Goal: Task Accomplishment & Management: Complete application form

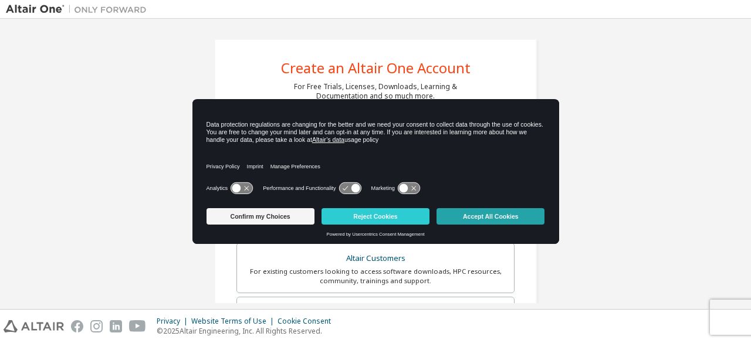
click at [491, 221] on button "Accept All Cookies" at bounding box center [491, 216] width 108 height 16
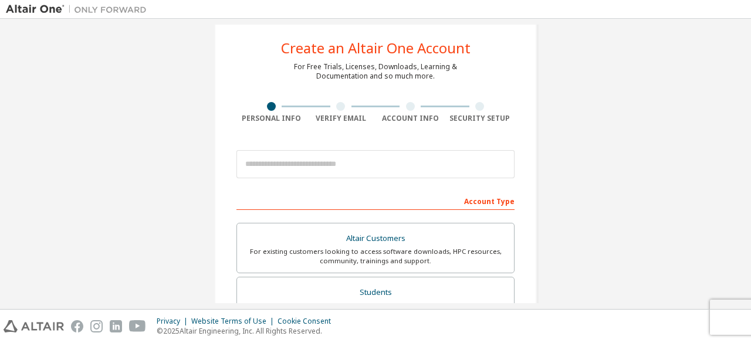
scroll to position [6, 0]
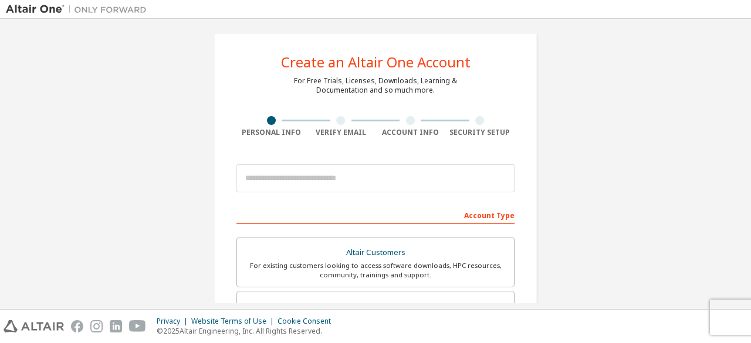
click at [338, 125] on div "Verify Email" at bounding box center [341, 126] width 70 height 21
click at [480, 133] on div "Security Setup" at bounding box center [480, 132] width 70 height 9
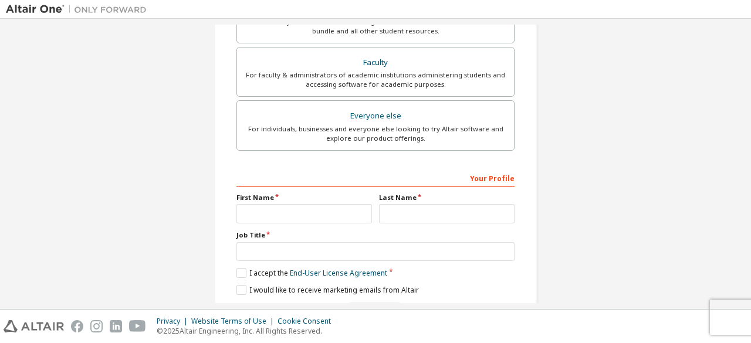
scroll to position [339, 0]
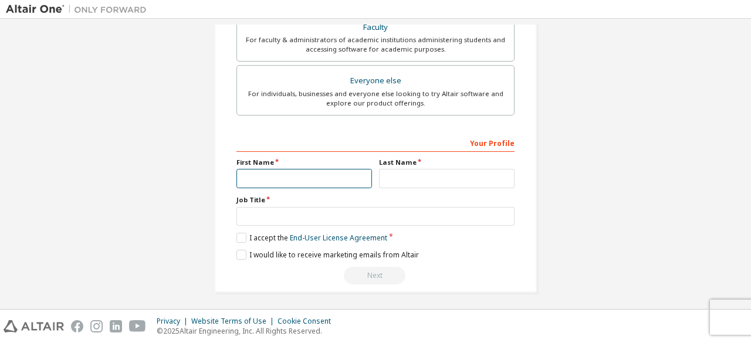
click at [354, 175] on input "text" at bounding box center [305, 178] width 136 height 19
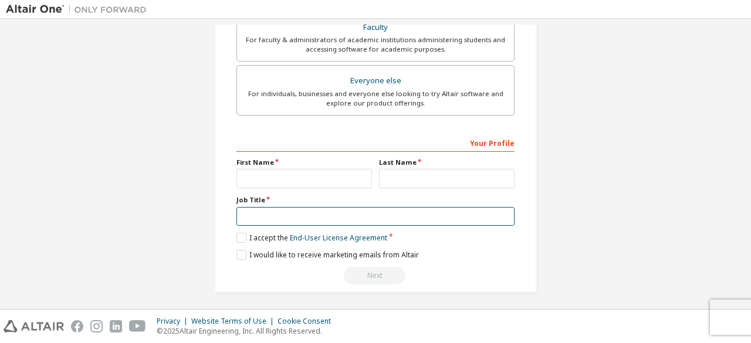
click at [355, 207] on input "text" at bounding box center [376, 216] width 278 height 19
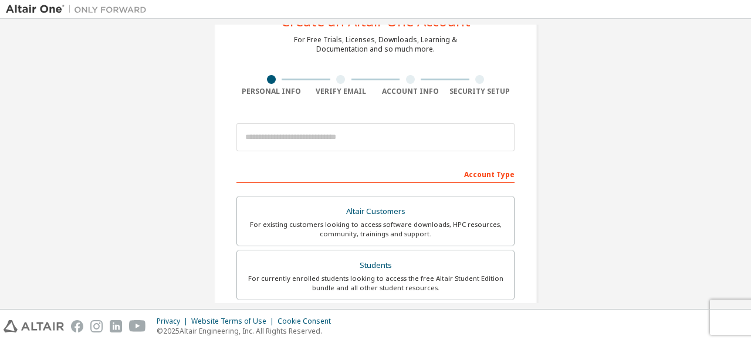
scroll to position [0, 0]
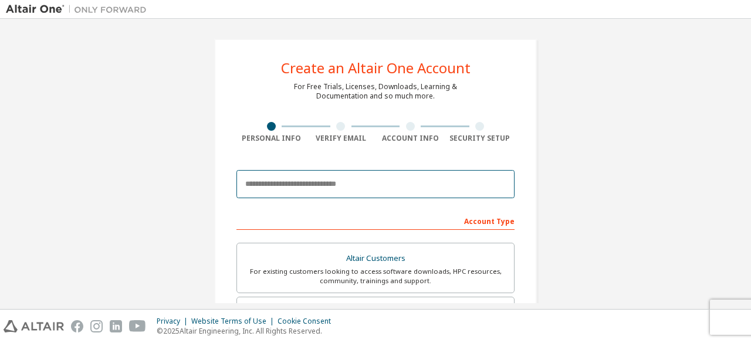
click at [352, 187] on input "email" at bounding box center [376, 184] width 278 height 28
type input "**********"
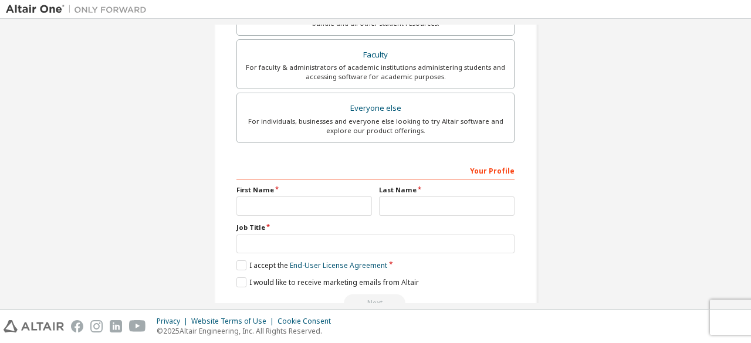
scroll to position [339, 0]
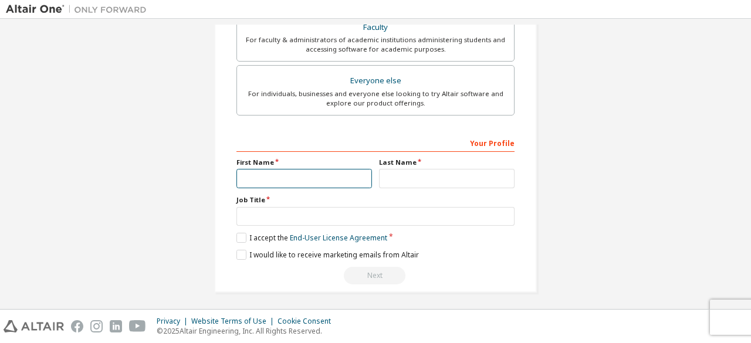
click at [330, 174] on input "text" at bounding box center [305, 178] width 136 height 19
type input "****"
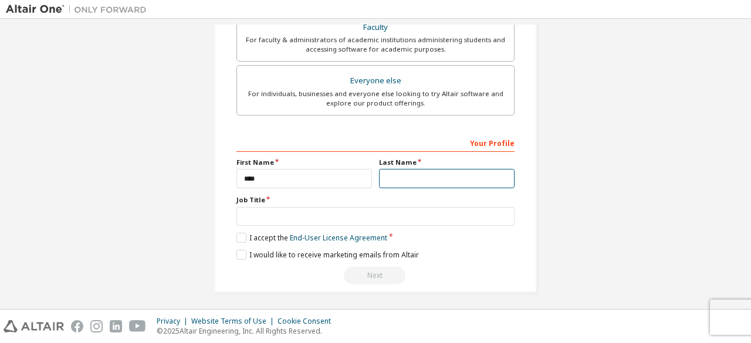
click at [395, 179] on input "text" at bounding box center [447, 178] width 136 height 19
type input "*****"
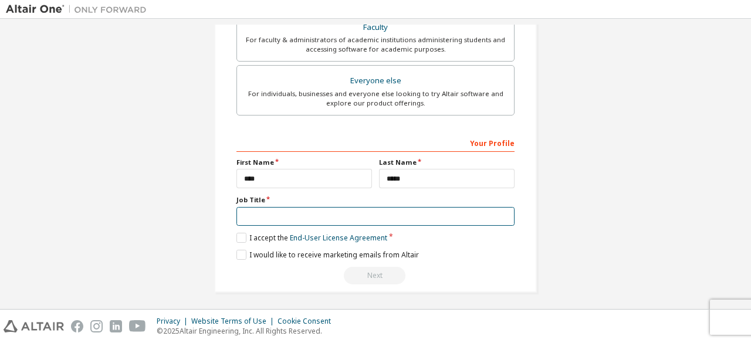
click at [359, 213] on input "text" at bounding box center [376, 216] width 278 height 19
type input "*******"
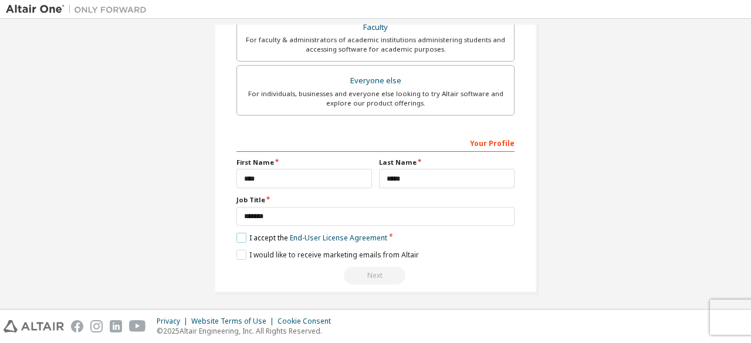
click at [252, 233] on label "I accept the End-User License Agreement" at bounding box center [312, 238] width 151 height 10
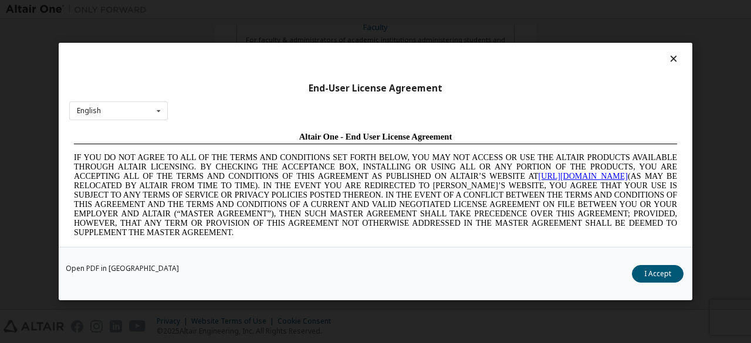
scroll to position [0, 0]
click at [670, 275] on button "I Accept" at bounding box center [658, 274] width 52 height 18
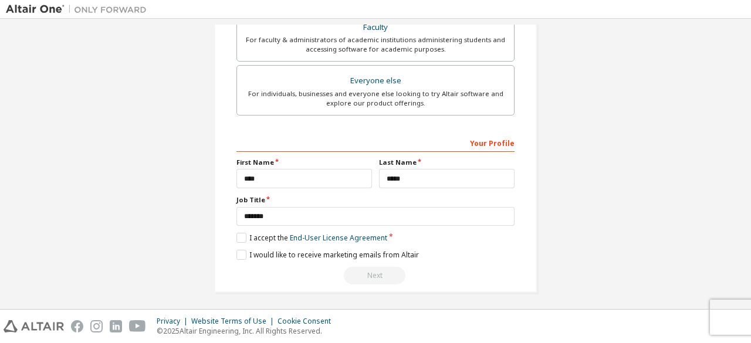
click at [378, 274] on div "Next" at bounding box center [376, 276] width 278 height 18
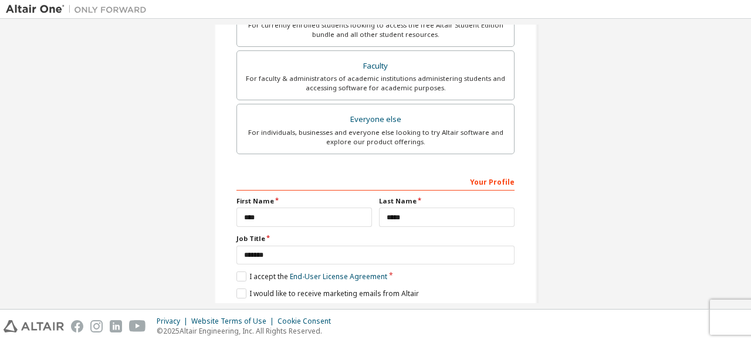
scroll to position [339, 0]
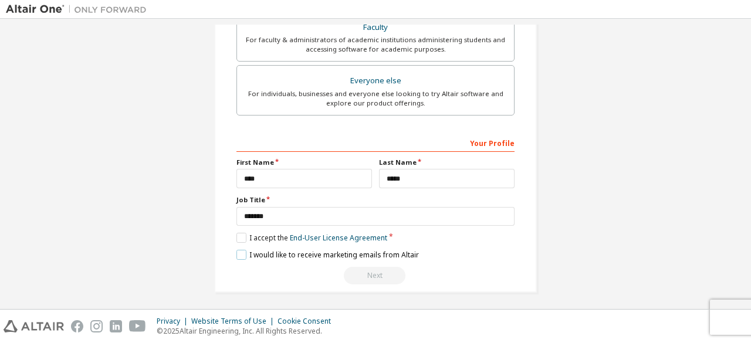
click at [254, 250] on label "I would like to receive marketing emails from Altair" at bounding box center [328, 255] width 183 height 10
click at [370, 276] on div "Next" at bounding box center [376, 276] width 278 height 18
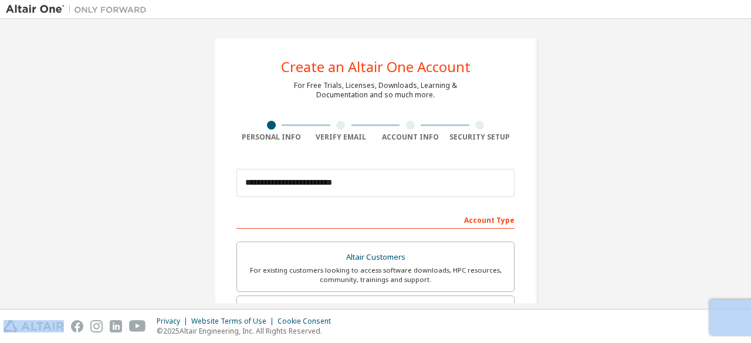
scroll to position [2, 0]
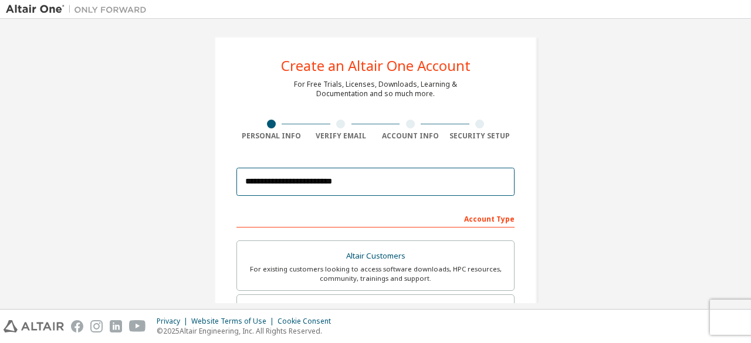
click at [364, 184] on input "**********" at bounding box center [376, 182] width 278 height 28
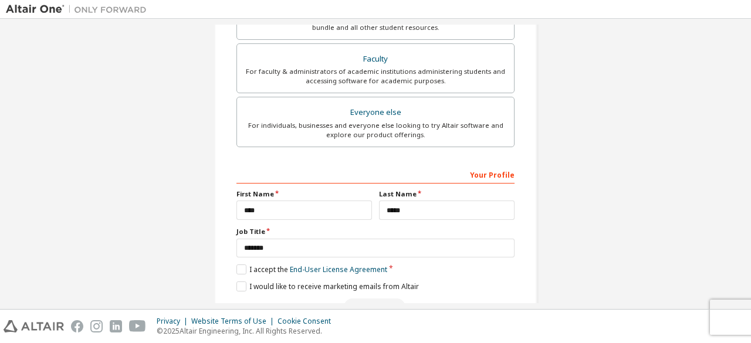
scroll to position [339, 0]
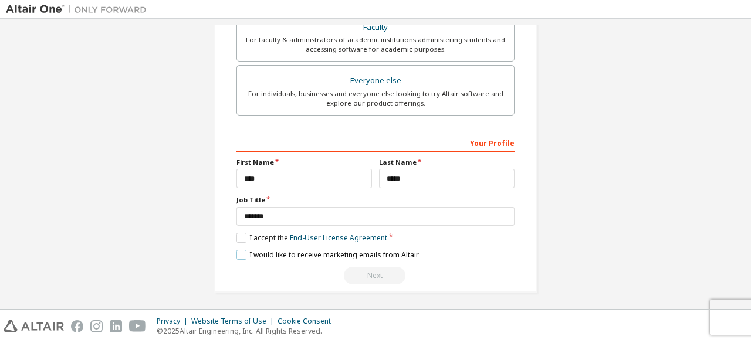
click at [239, 252] on label "I would like to receive marketing emails from Altair" at bounding box center [328, 255] width 183 height 10
click at [239, 237] on label "I accept the End-User License Agreement" at bounding box center [312, 238] width 151 height 10
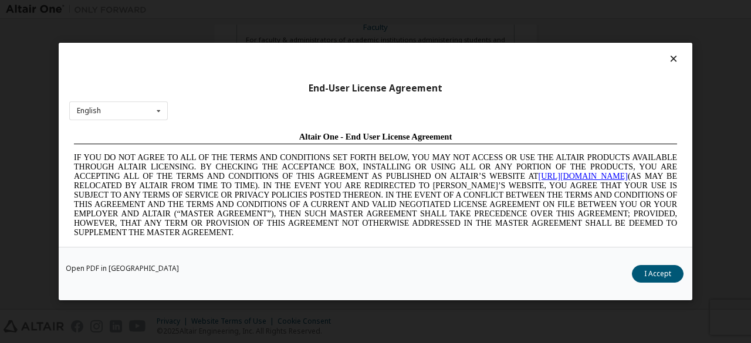
scroll to position [0, 0]
click at [120, 112] on div "English English Chinese French German Japanese Korean Portuguese" at bounding box center [118, 111] width 99 height 19
click at [247, 49] on div "End-User License Agreement English English Chinese French German Japanese Korea…" at bounding box center [376, 145] width 634 height 204
click at [668, 60] on icon at bounding box center [674, 58] width 12 height 11
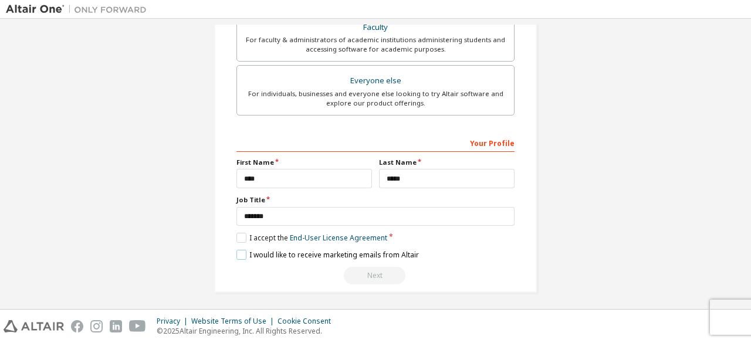
click at [245, 250] on label "I would like to receive marketing emails from Altair" at bounding box center [328, 255] width 183 height 10
click at [243, 237] on label "I accept the End-User License Agreement" at bounding box center [312, 238] width 151 height 10
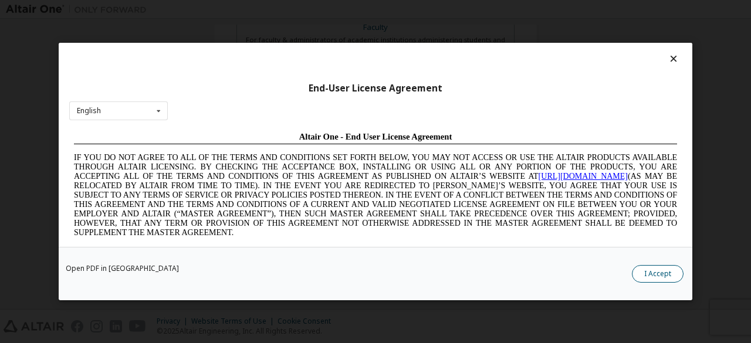
click at [662, 276] on button "I Accept" at bounding box center [658, 274] width 52 height 18
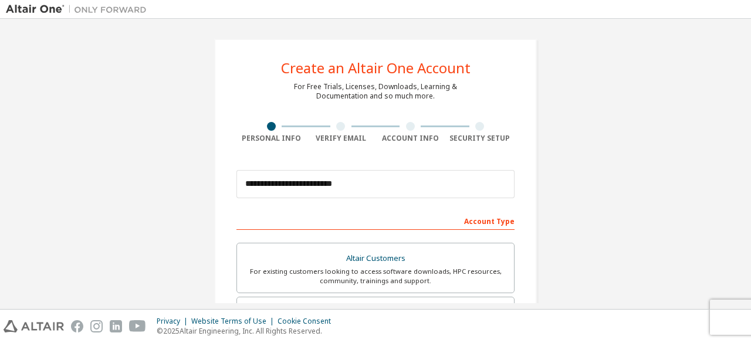
scroll to position [339, 0]
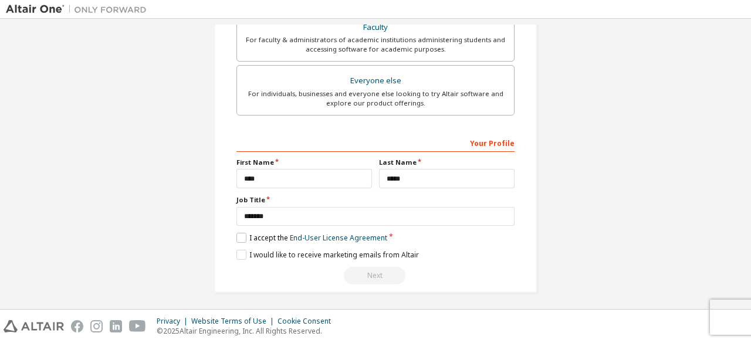
click at [237, 235] on label "I accept the End-User License Agreement" at bounding box center [312, 238] width 151 height 10
click at [238, 251] on label "I would like to receive marketing emails from Altair" at bounding box center [328, 255] width 183 height 10
